Goal: Check status: Check status

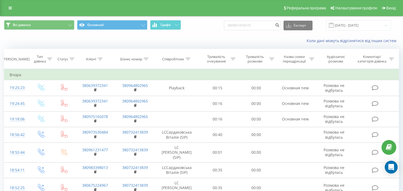
click at [100, 61] on div at bounding box center [100, 59] width 5 height 5
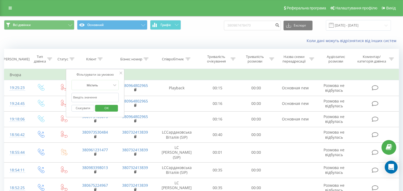
click at [100, 95] on input "text" at bounding box center [94, 97] width 47 height 9
paste input "380988368918"
type input "380988368918"
click at [105, 110] on span "OK" at bounding box center [106, 108] width 15 height 8
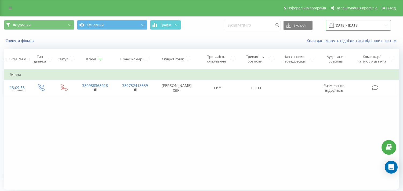
click at [362, 25] on input "[DATE] - [DATE]" at bounding box center [358, 25] width 65 height 10
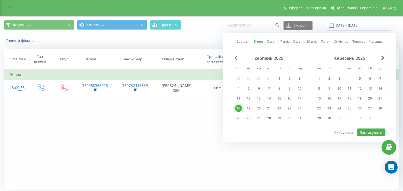
click at [235, 58] on span "Previous Month" at bounding box center [236, 58] width 3 height 5
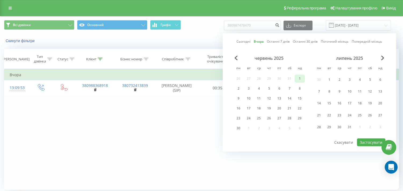
click at [303, 76] on div "1" at bounding box center [300, 78] width 7 height 7
click at [382, 57] on span "Next Month" at bounding box center [382, 58] width 3 height 5
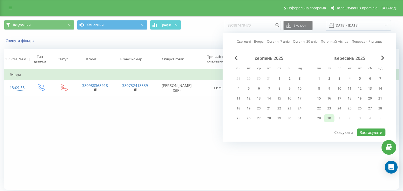
click at [331, 115] on div "30" at bounding box center [329, 118] width 7 height 7
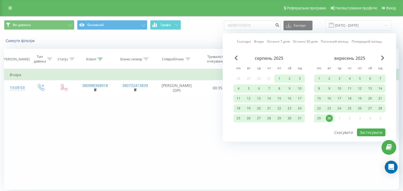
click at [363, 136] on div "Сьогодні Вчора Останні 7 днів Останні 30 днів Поточний місяць Попередній місяць…" at bounding box center [310, 87] width 174 height 109
click at [364, 132] on button "Застосувати" at bounding box center [371, 133] width 28 height 8
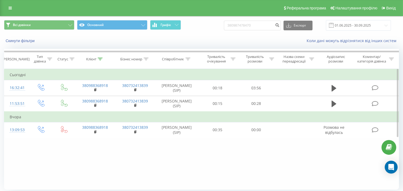
click at [48, 157] on div "Фільтрувати за умовою Дорівнює Введіть значення Скасувати OK Фільтрувати за умо…" at bounding box center [201, 129] width 395 height 121
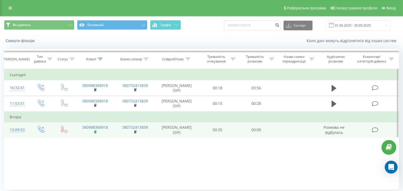
click at [95, 132] on rect at bounding box center [95, 132] width 2 height 2
